Goal: Task Accomplishment & Management: Use online tool/utility

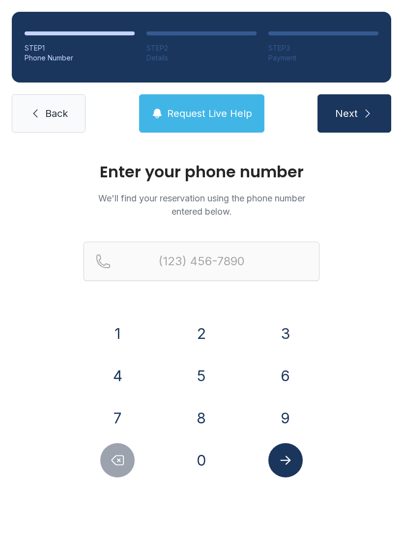
click at [128, 412] on button "7" at bounding box center [117, 418] width 34 height 34
click at [200, 473] on button "0" at bounding box center [201, 460] width 34 height 34
click at [124, 365] on button "4" at bounding box center [117, 375] width 34 height 34
click at [121, 422] on button "7" at bounding box center [117, 418] width 34 height 34
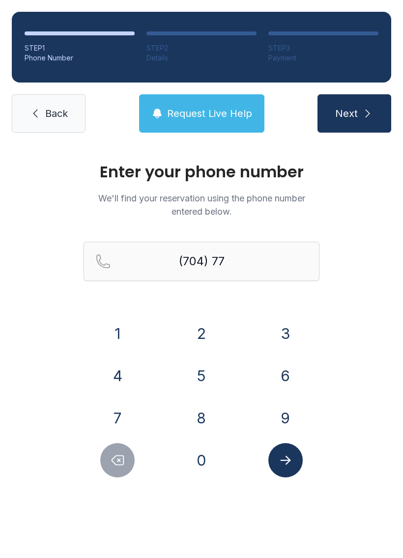
click at [288, 376] on button "6" at bounding box center [285, 375] width 34 height 34
click at [207, 369] on button "5" at bounding box center [201, 375] width 34 height 34
click at [201, 469] on button "0" at bounding box center [201, 460] width 34 height 34
click at [206, 326] on button "2" at bounding box center [201, 333] width 34 height 34
click at [125, 419] on button "7" at bounding box center [117, 418] width 34 height 34
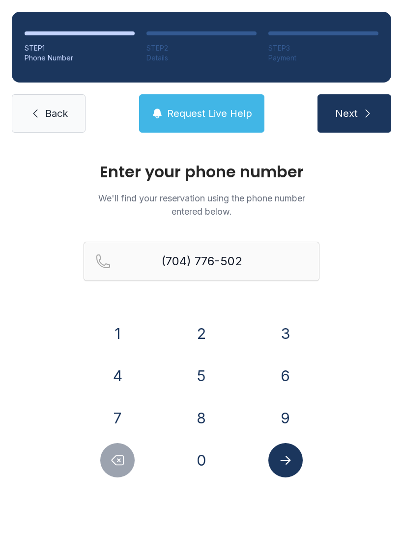
type input "[PHONE_NUMBER]"
click at [298, 471] on button "Submit lookup form" at bounding box center [285, 460] width 34 height 34
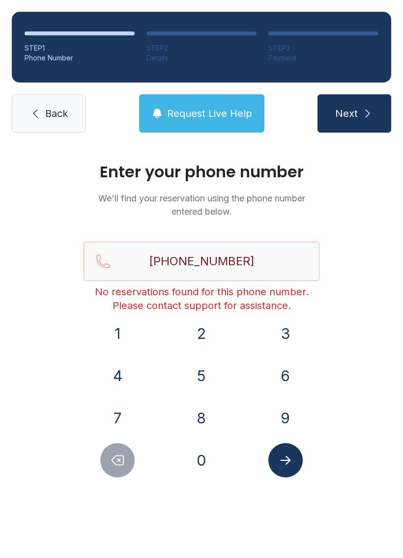
click at [34, 98] on link "Back" at bounding box center [49, 113] width 74 height 38
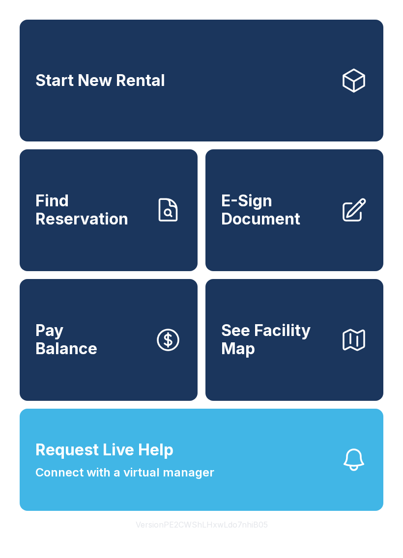
click at [327, 228] on span "E-Sign Document" at bounding box center [276, 210] width 111 height 36
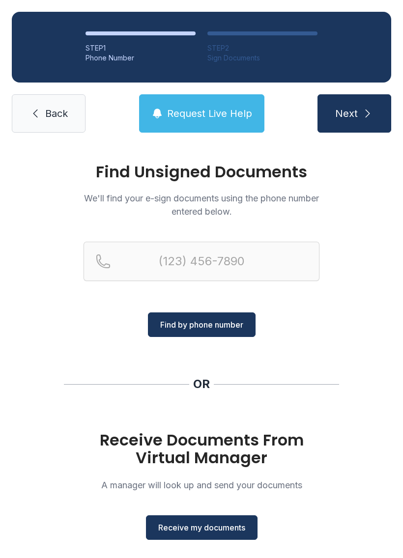
click at [216, 527] on span "Receive my documents" at bounding box center [201, 528] width 87 height 12
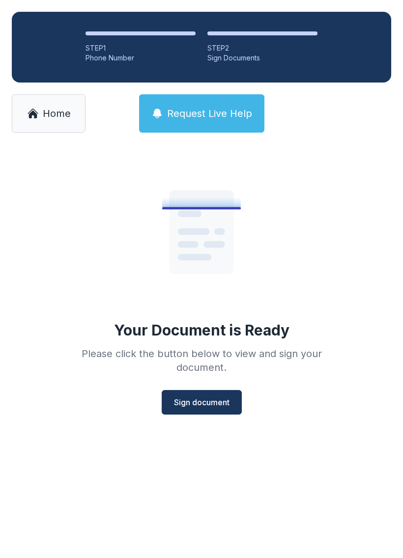
click at [218, 396] on span "Sign document" at bounding box center [201, 402] width 55 height 12
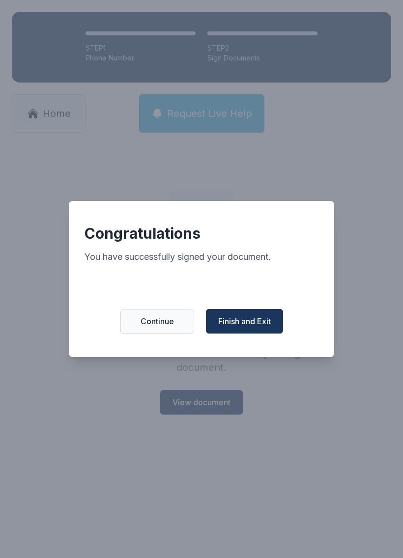
click at [252, 326] on span "Finish and Exit" at bounding box center [244, 321] width 53 height 12
